Goal: Navigation & Orientation: Find specific page/section

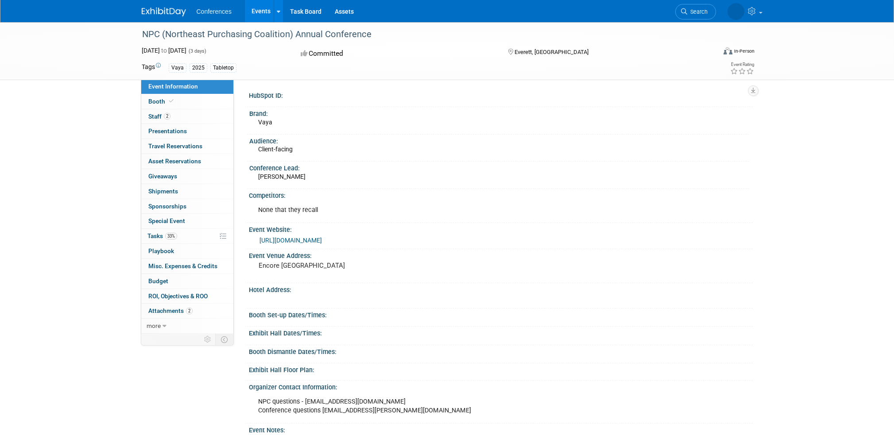
scroll to position [115, 0]
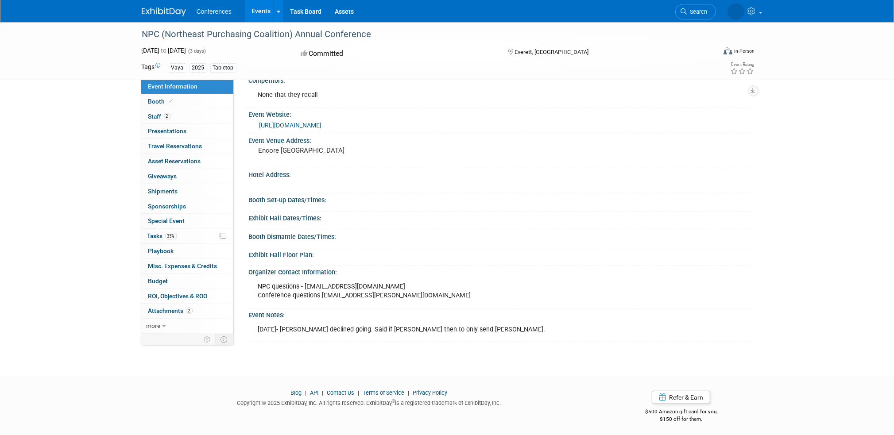
click at [263, 12] on link "Events" at bounding box center [261, 11] width 32 height 22
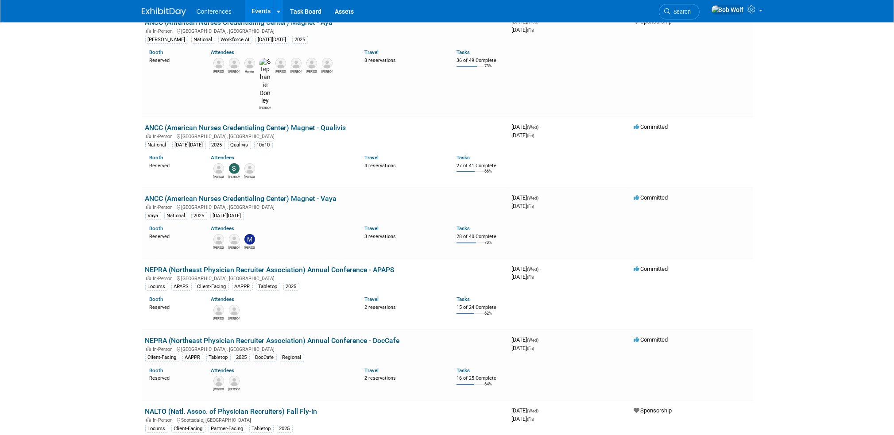
scroll to position [974, 0]
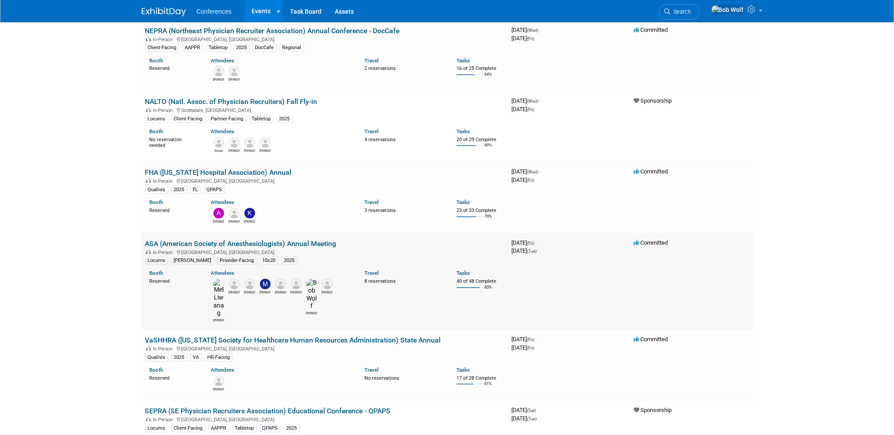
click at [190, 239] on link "ASA (American Society of Anesthesiologists) Annual Meeting" at bounding box center [240, 243] width 191 height 8
